Goal: Task Accomplishment & Management: Manage account settings

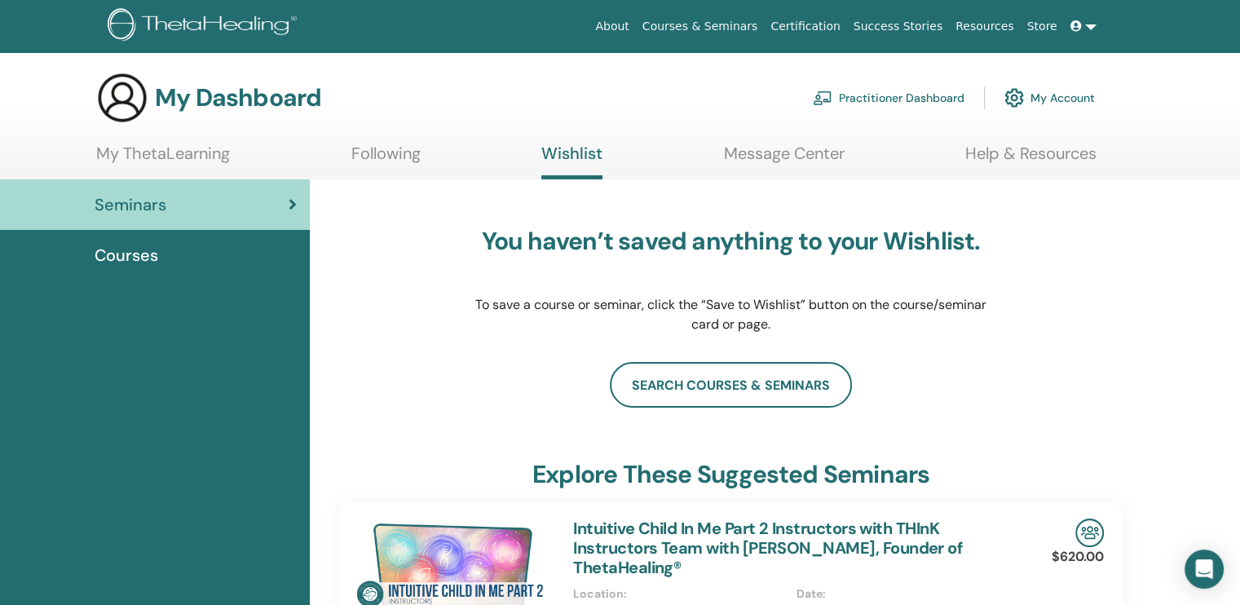
click at [1073, 103] on link "My Account" at bounding box center [1050, 98] width 91 height 36
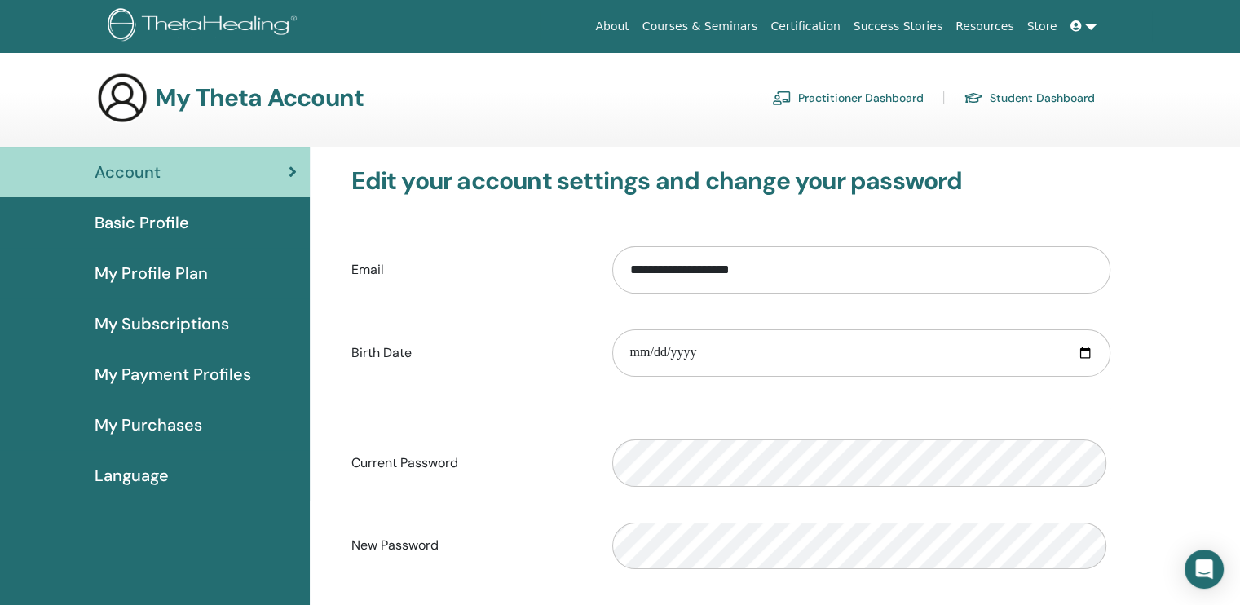
click at [866, 93] on link "Practitioner Dashboard" at bounding box center [848, 98] width 152 height 26
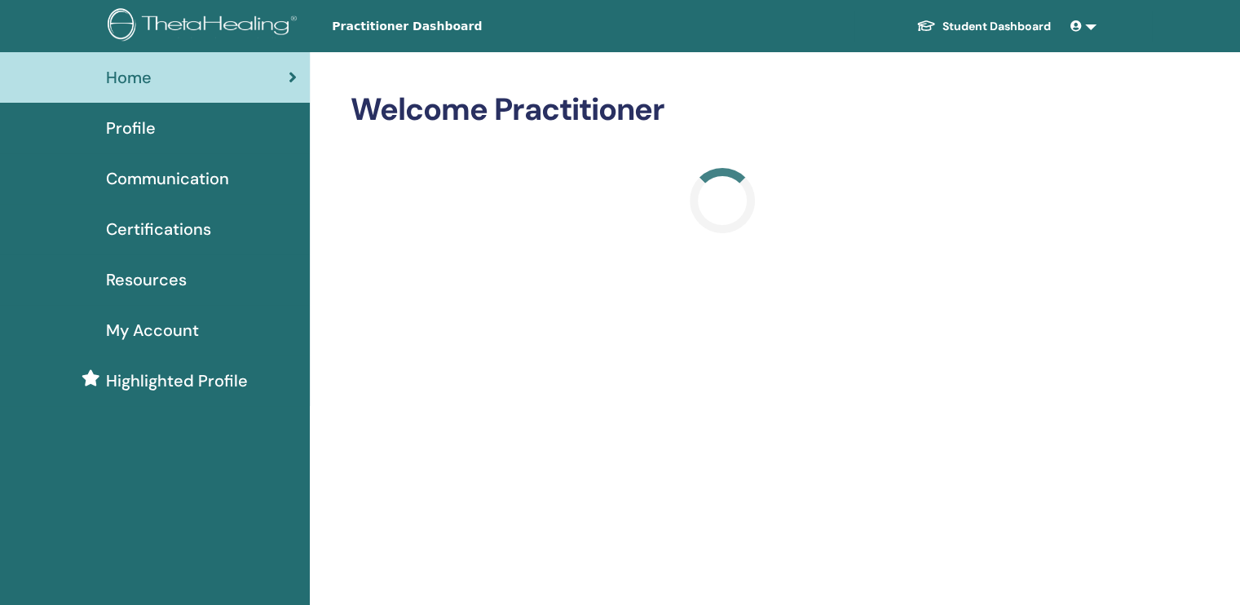
click at [216, 226] on div "Certifications" at bounding box center [155, 229] width 284 height 24
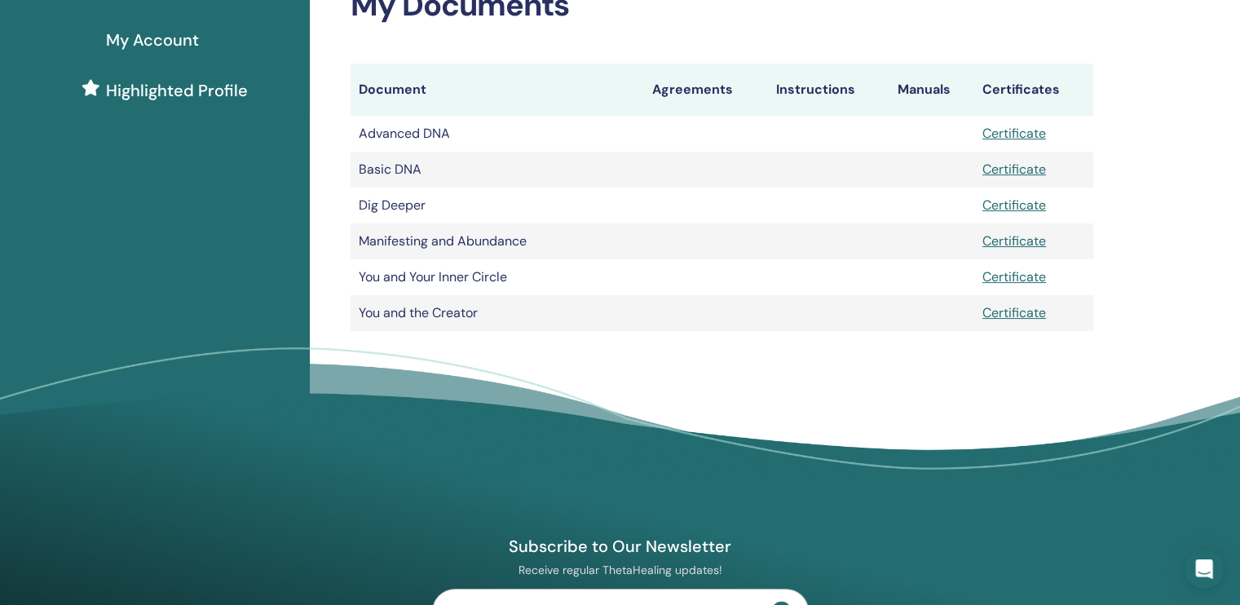
scroll to position [289, 0]
click at [1019, 322] on link "Certificate" at bounding box center [1015, 313] width 64 height 17
click at [765, 25] on h2 "My Documents" at bounding box center [722, 7] width 743 height 38
